Goal: Check status: Check status

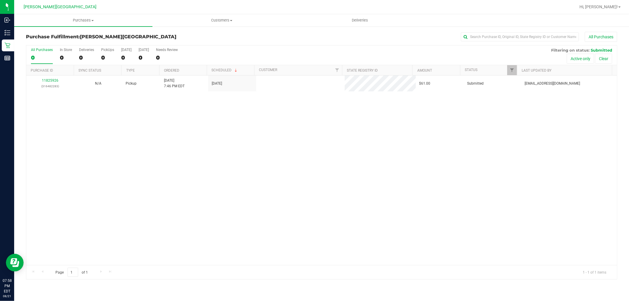
click at [247, 92] on div "11825926 (316482283) N/A Pickup [DATE] 7:46 PM EDT 8/22/2025 $61.00 Submitted […" at bounding box center [321, 170] width 591 height 190
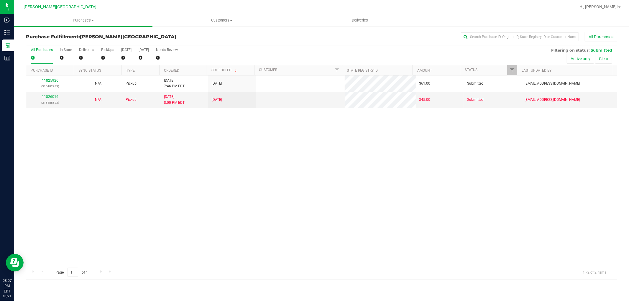
click at [239, 136] on div "11825926 (316482283) N/A Pickup [DATE] 7:46 PM EDT 8/22/2025 $61.00 Submitted […" at bounding box center [321, 170] width 591 height 190
drag, startPoint x: 437, startPoint y: 300, endPoint x: 410, endPoint y: 274, distance: 37.8
click at [434, 300] on div "Purchases Summary of purchases Fulfillment All purchases Customers All customer…" at bounding box center [321, 157] width 615 height 287
click at [363, 176] on div "11825926 (316482283) N/A Pickup [DATE] 7:46 PM EDT 8/22/2025 $61.00 Submitted […" at bounding box center [321, 170] width 591 height 190
click at [363, 236] on div "11825926 (316482283) N/A Pickup [DATE] 7:46 PM EDT 8/22/2025 $61.00 Submitted […" at bounding box center [321, 170] width 591 height 190
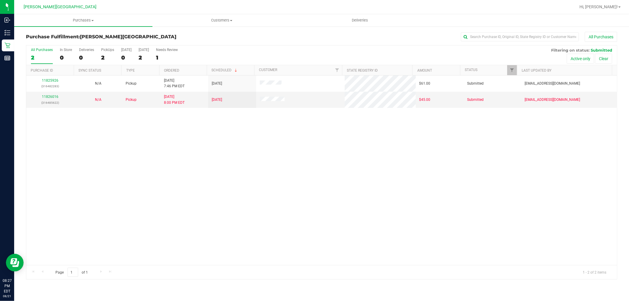
click at [239, 151] on div "11825926 (316482283) N/A Pickup [DATE] 7:46 PM EDT 8/22/2025 $61.00 Submitted […" at bounding box center [321, 170] width 591 height 190
click at [617, 10] on div "Hi, [PERSON_NAME]!" at bounding box center [600, 7] width 46 height 10
click at [616, 8] on span "Hi, [PERSON_NAME]!" at bounding box center [599, 6] width 38 height 5
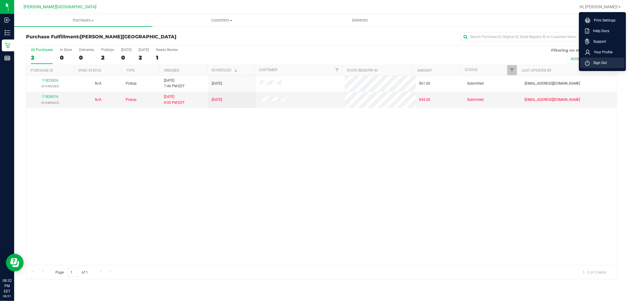
click at [605, 62] on span "Sign Out" at bounding box center [598, 63] width 17 height 6
